Goal: Obtain resource: Download file/media

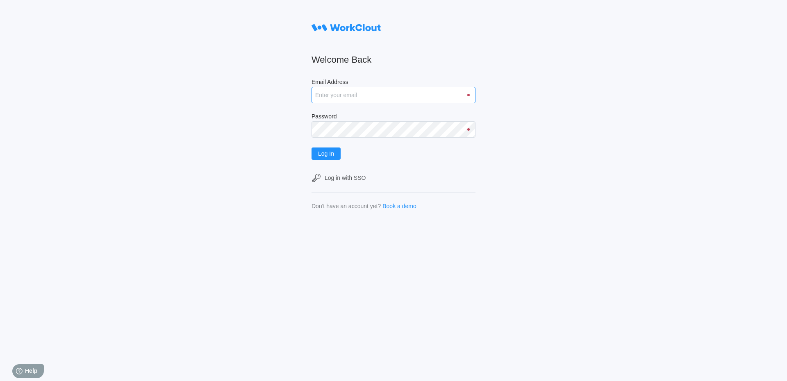
click at [339, 96] on input "Email Address" at bounding box center [394, 95] width 164 height 16
type input "Acarlton@mailinator.com"
click at [312, 148] on button "Log In" at bounding box center [326, 154] width 29 height 12
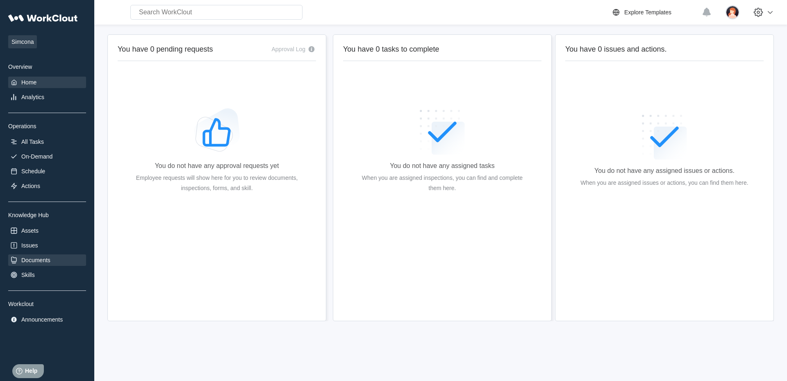
click at [54, 266] on div "Documents" at bounding box center [47, 260] width 78 height 11
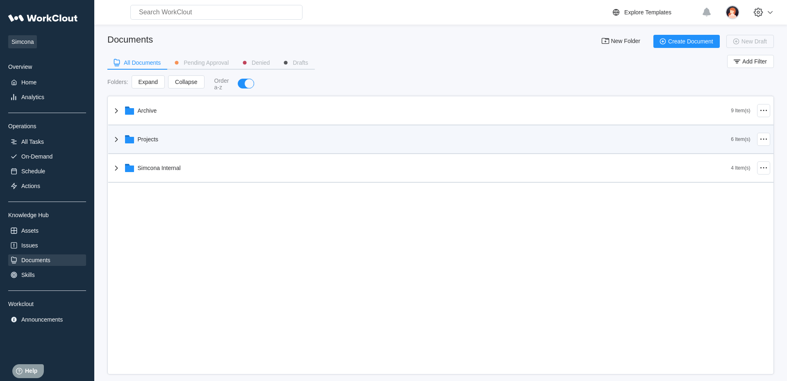
click at [123, 139] on div "Projects" at bounding box center [422, 139] width 620 height 21
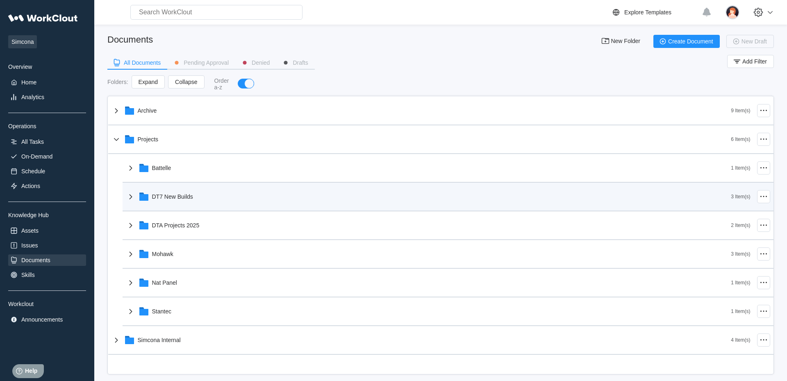
click at [166, 192] on div "DT7 New Builds" at bounding box center [429, 196] width 606 height 21
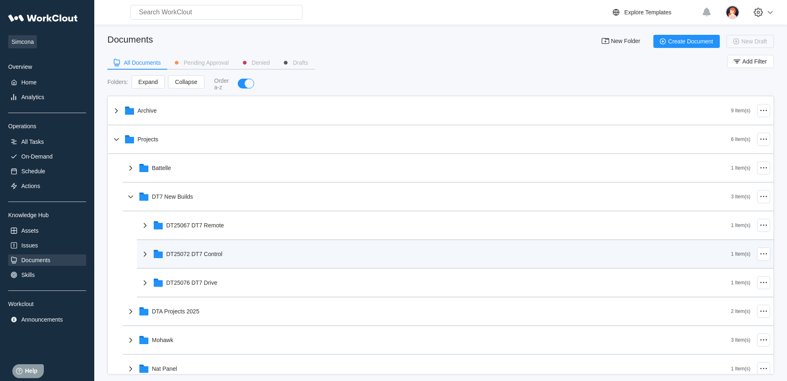
click at [201, 261] on div "DT25072 DT7 Control" at bounding box center [435, 254] width 591 height 21
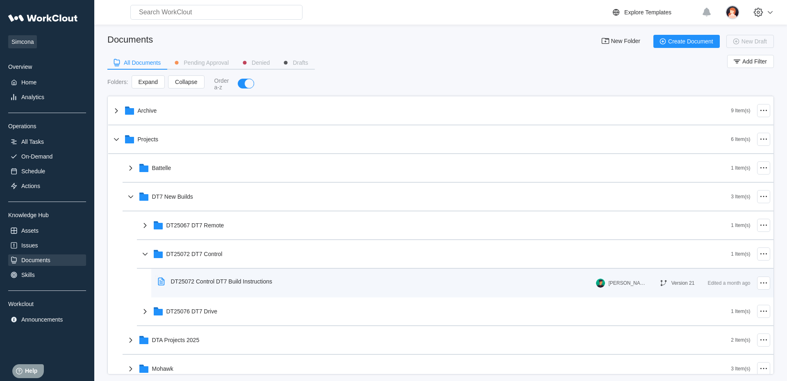
click at [217, 278] on div "DT25072 Control DT7 Build Instructions" at bounding box center [217, 281] width 124 height 19
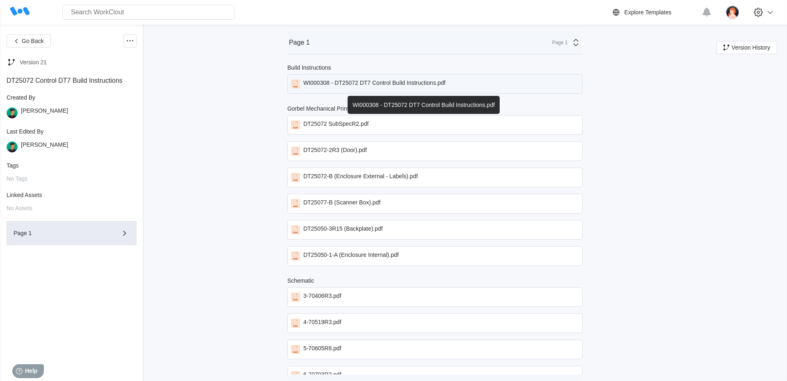
click at [349, 82] on div "WI000308 - DT25072 DT7 Control Build Instructions.pdf" at bounding box center [374, 84] width 142 height 9
